Goal: Information Seeking & Learning: Find specific page/section

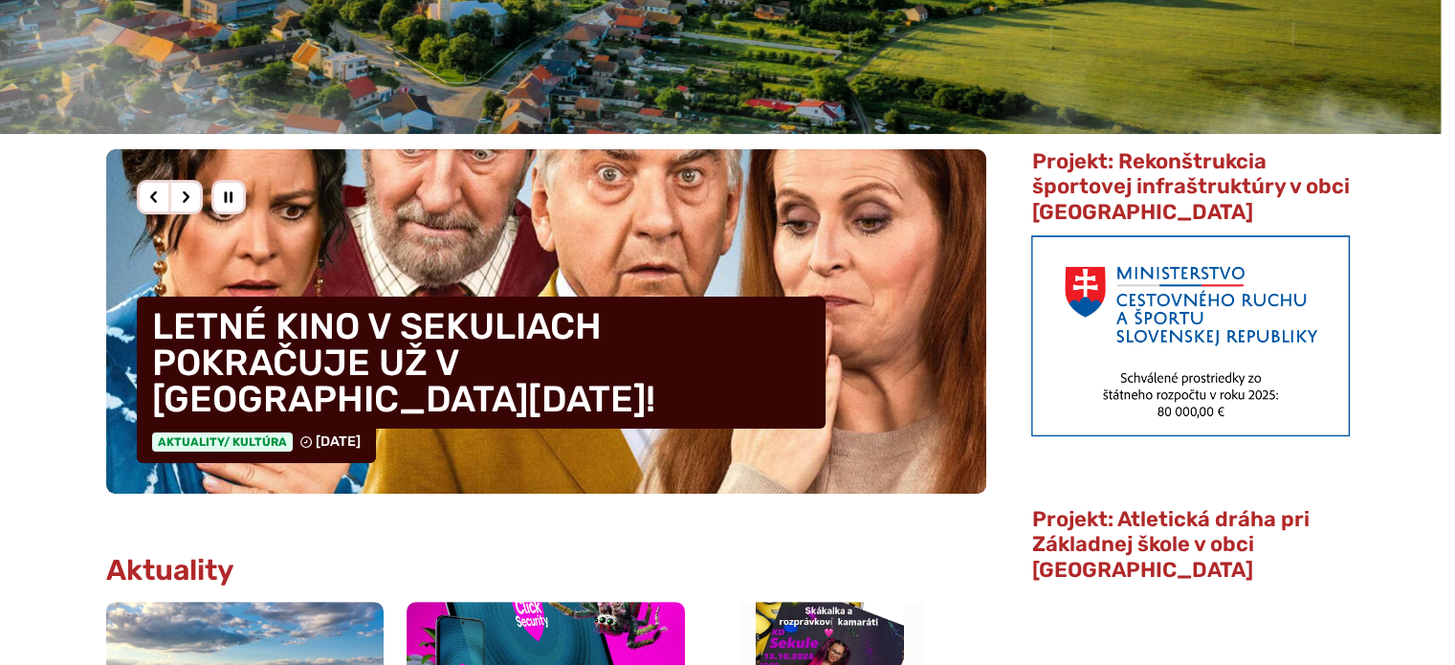
scroll to position [504, 0]
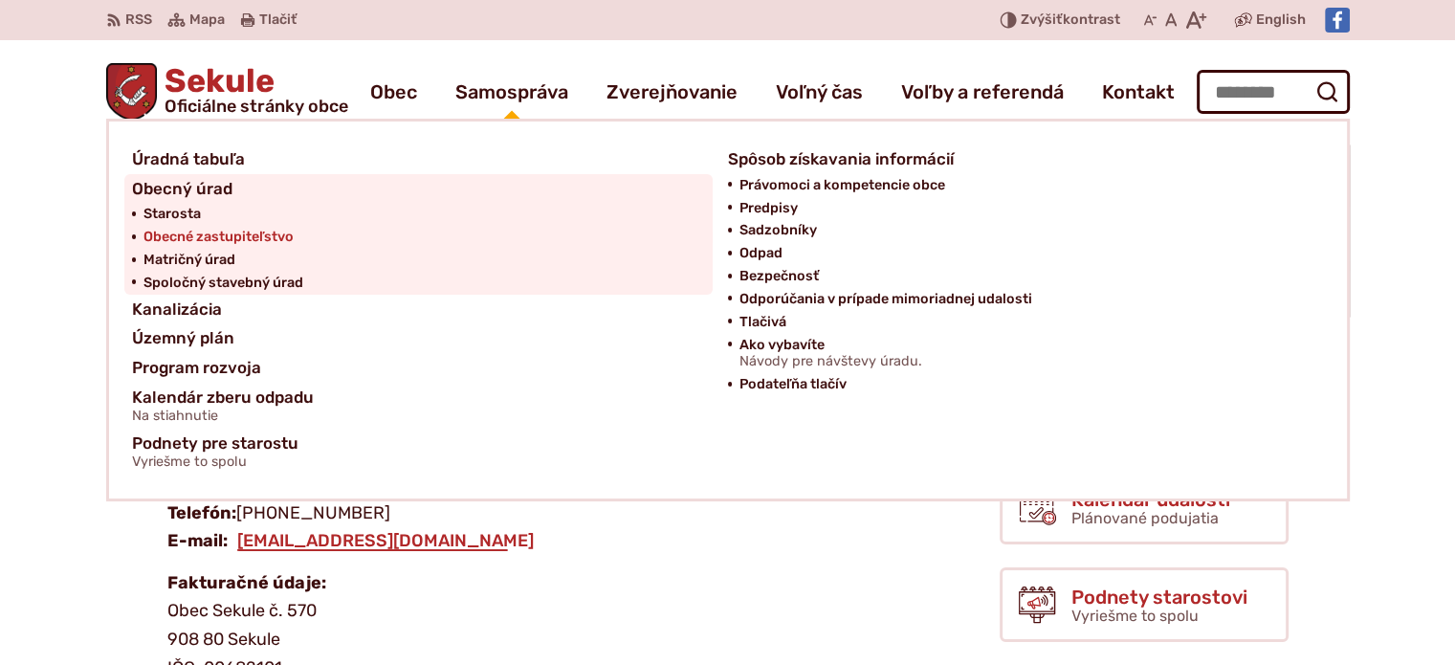
click at [204, 232] on span "Obecné zastupiteľstvo" at bounding box center [218, 237] width 150 height 23
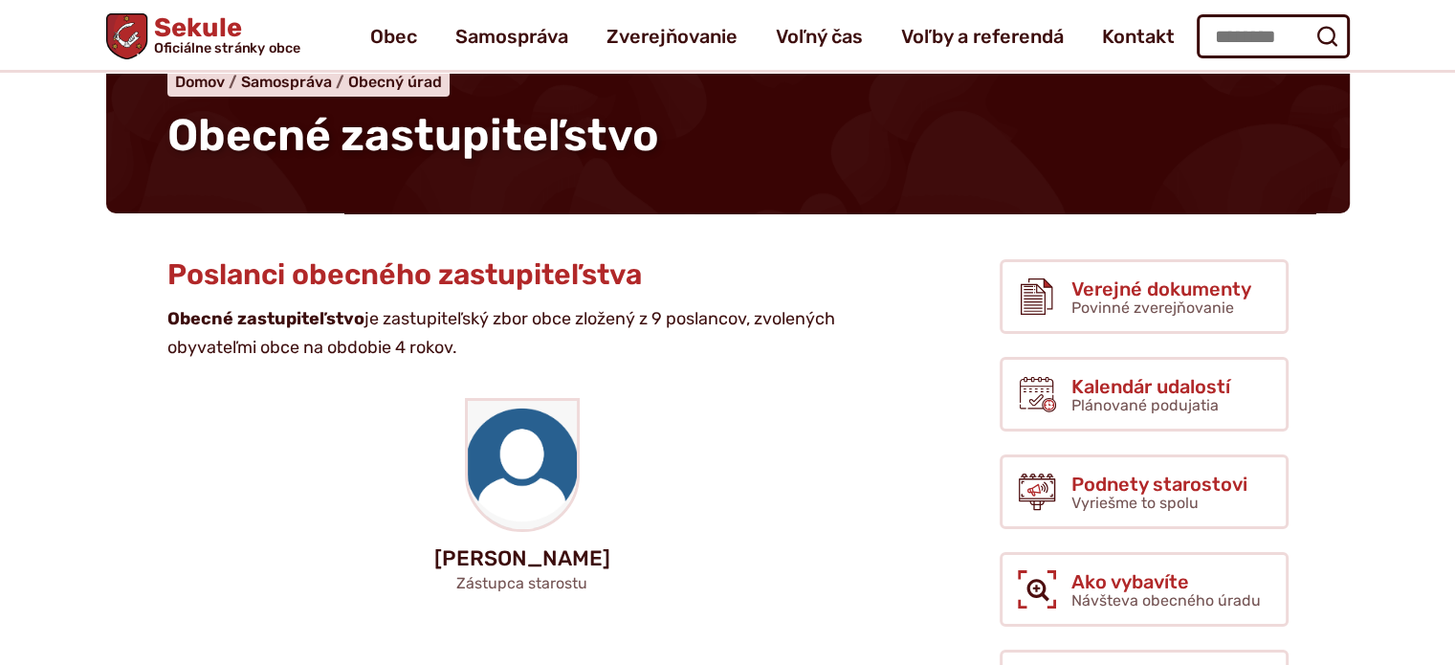
scroll to position [108, 0]
